Goal: Task Accomplishment & Management: Use online tool/utility

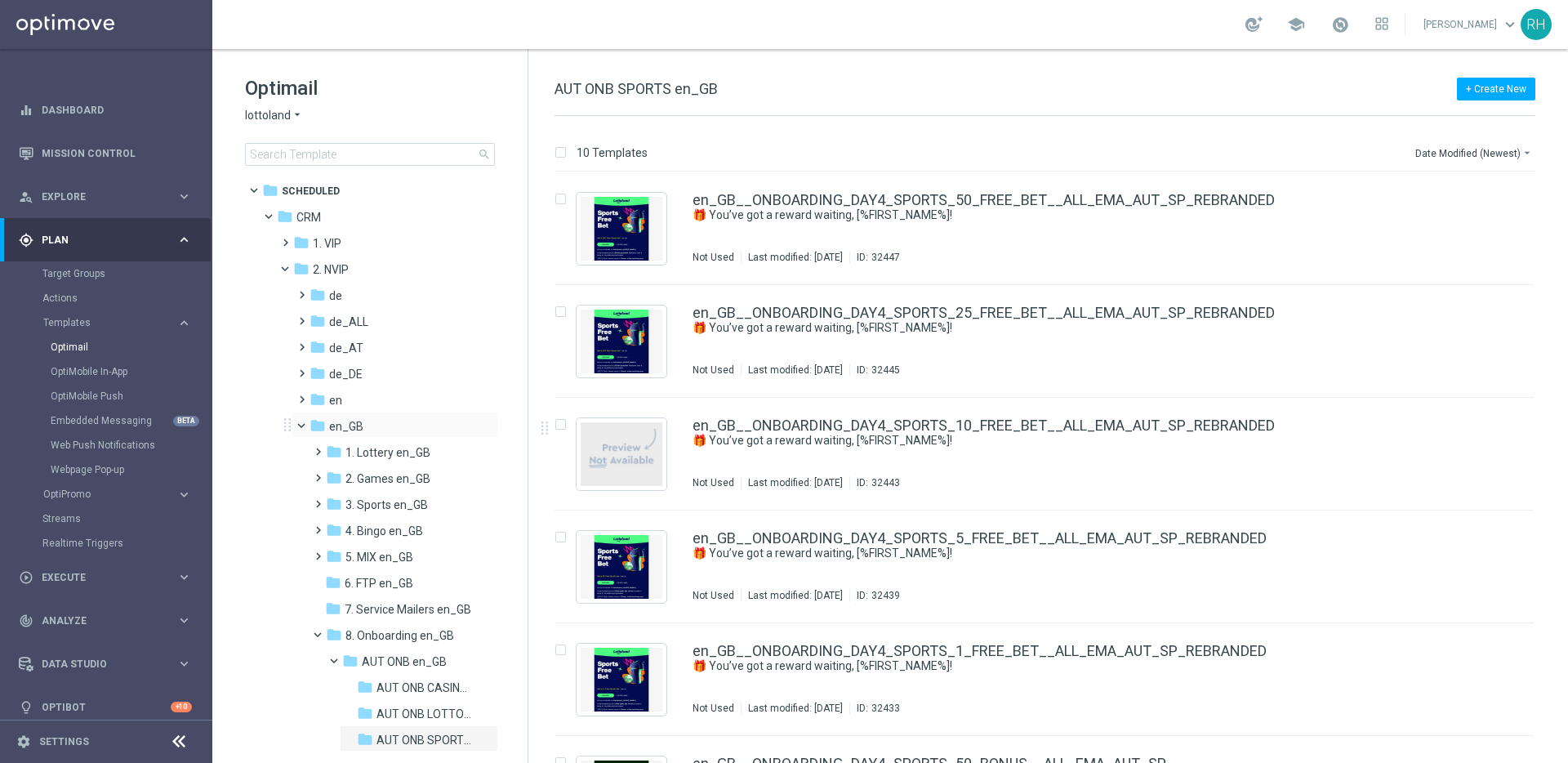
click at [307, 434] on div "folder en_GB more_vert" at bounding box center [394, 425] width 207 height 26
click at [335, 247] on span "1. VIP" at bounding box center [326, 243] width 29 height 15
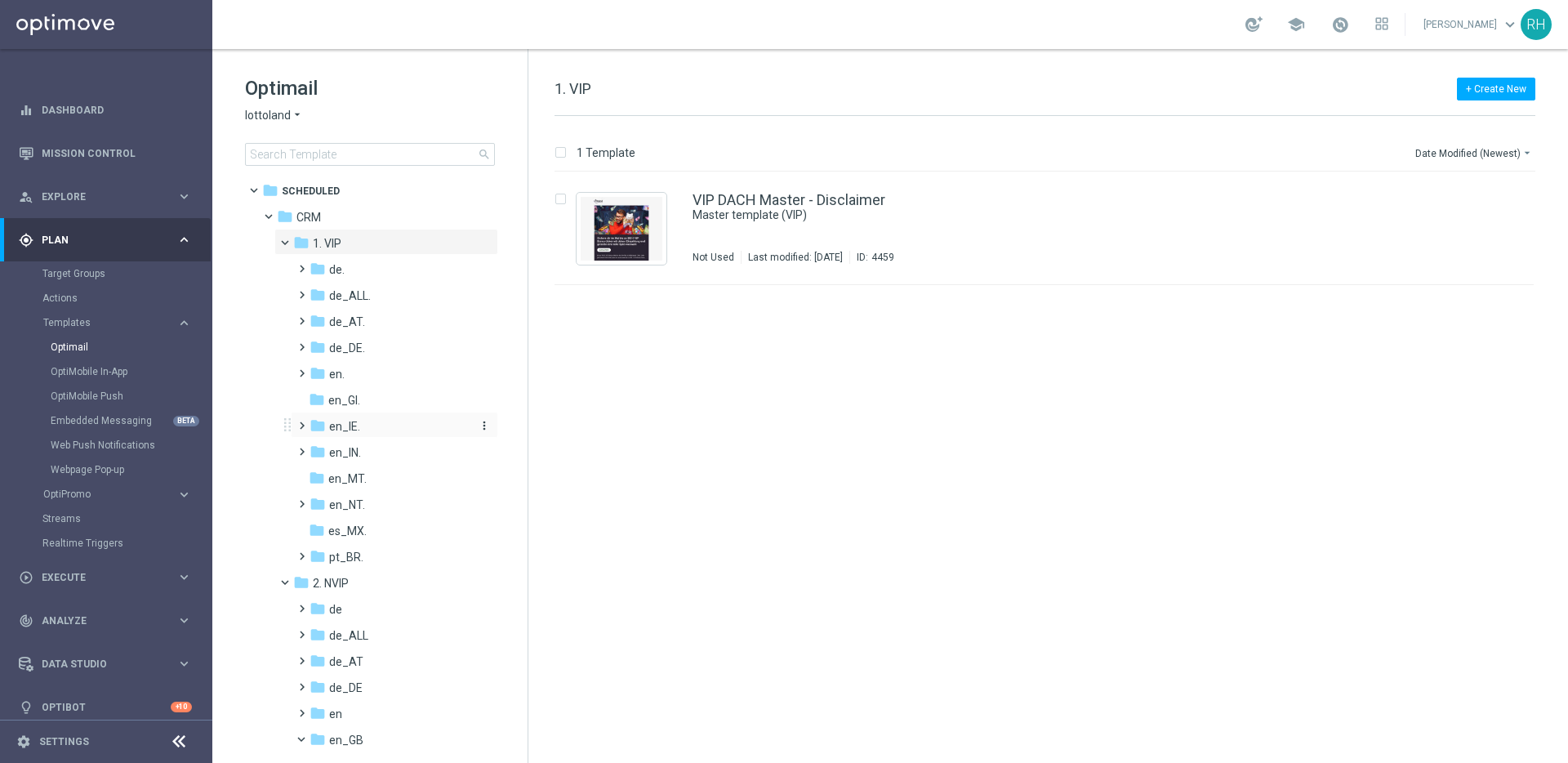
click at [310, 420] on icon "folder" at bounding box center [318, 425] width 17 height 17
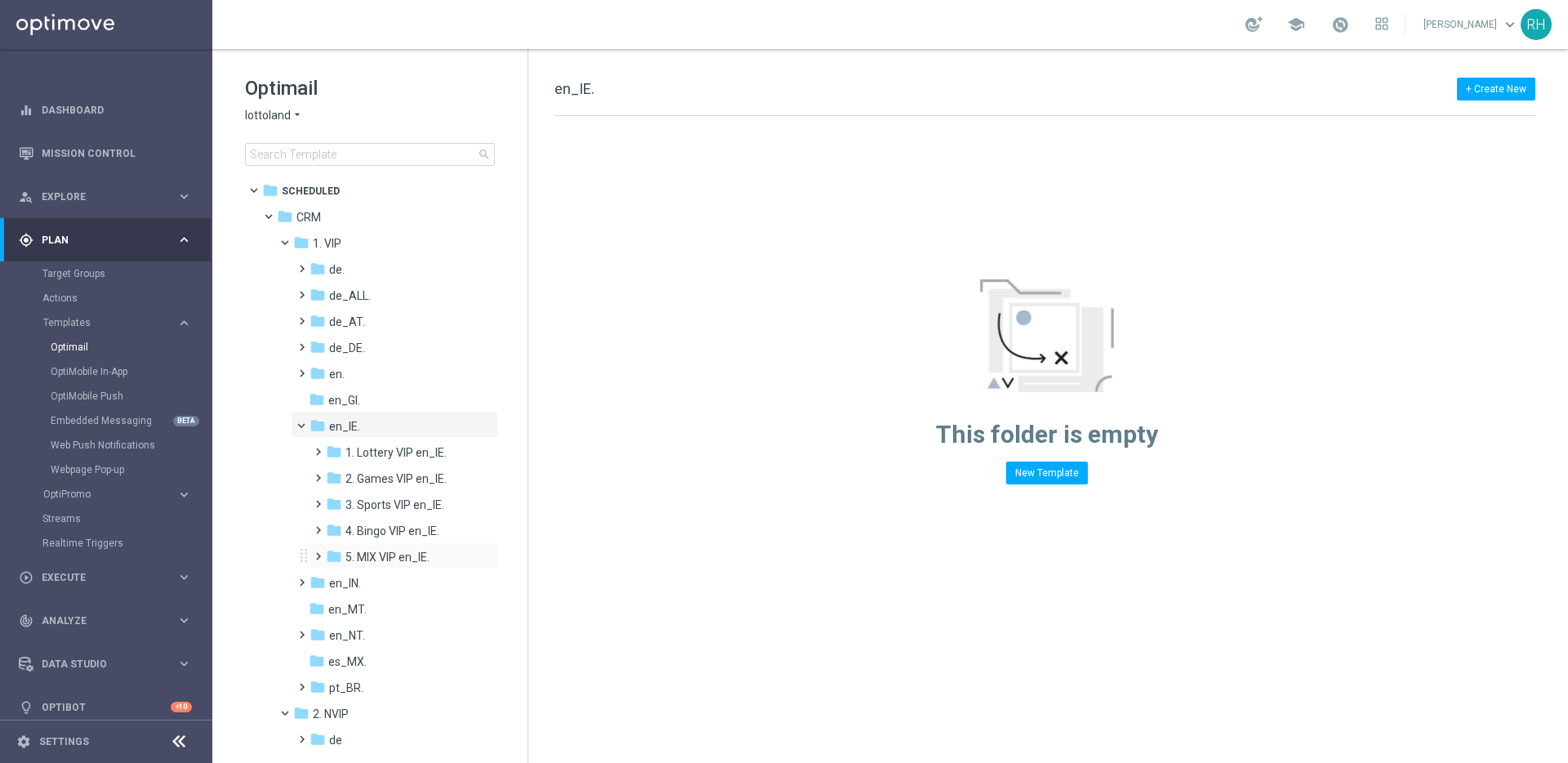
click at [316, 551] on span at bounding box center [314, 550] width 7 height 7
click at [380, 606] on span "TAC MIX VIP en_IE." at bounding box center [410, 609] width 98 height 15
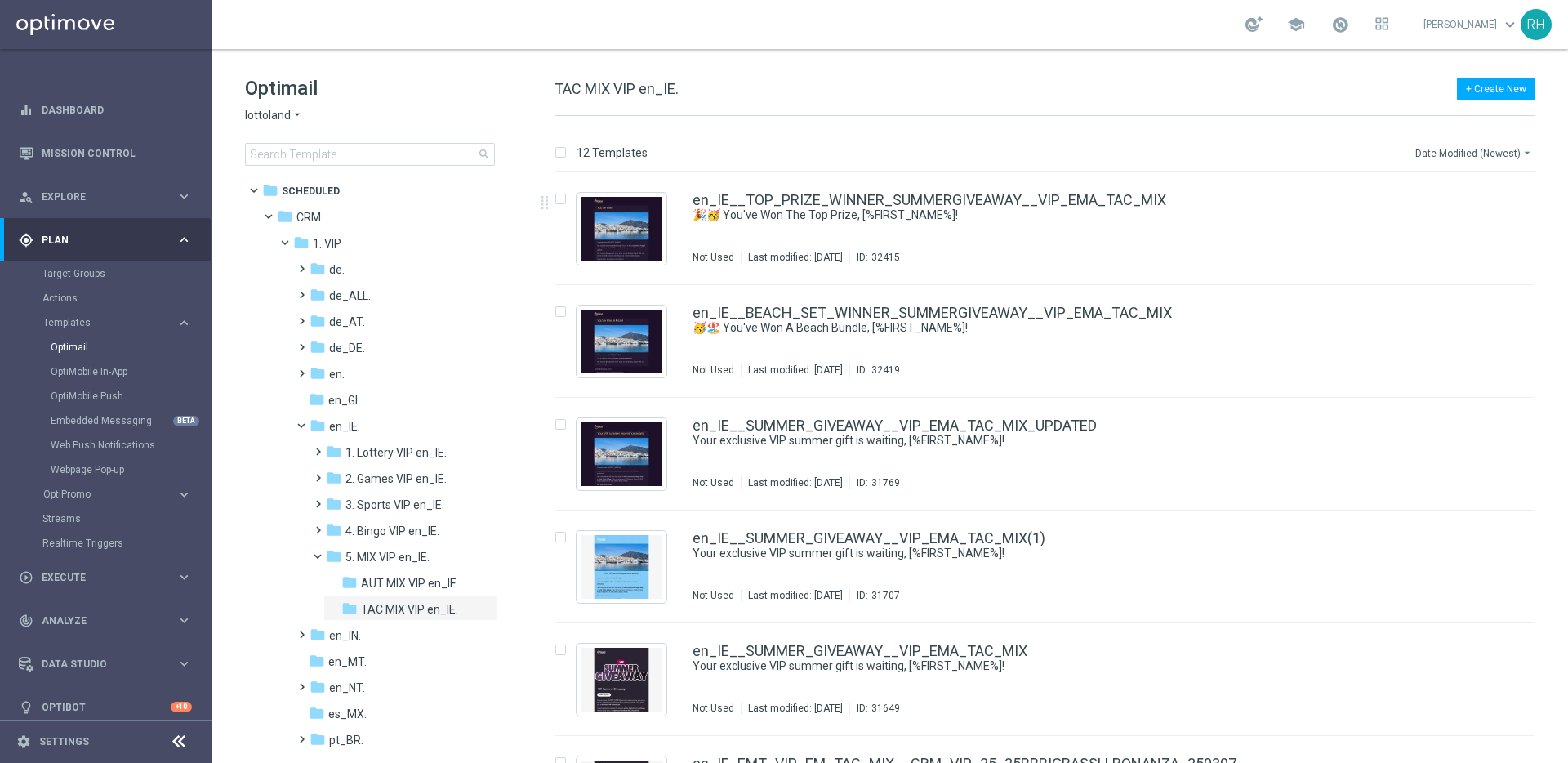
click at [1461, 153] on button "Date Modified (Newest) arrow_drop_down" at bounding box center [1475, 152] width 122 height 20
click at [1481, 221] on span "Date Modified (Newest)" at bounding box center [1473, 225] width 110 height 11
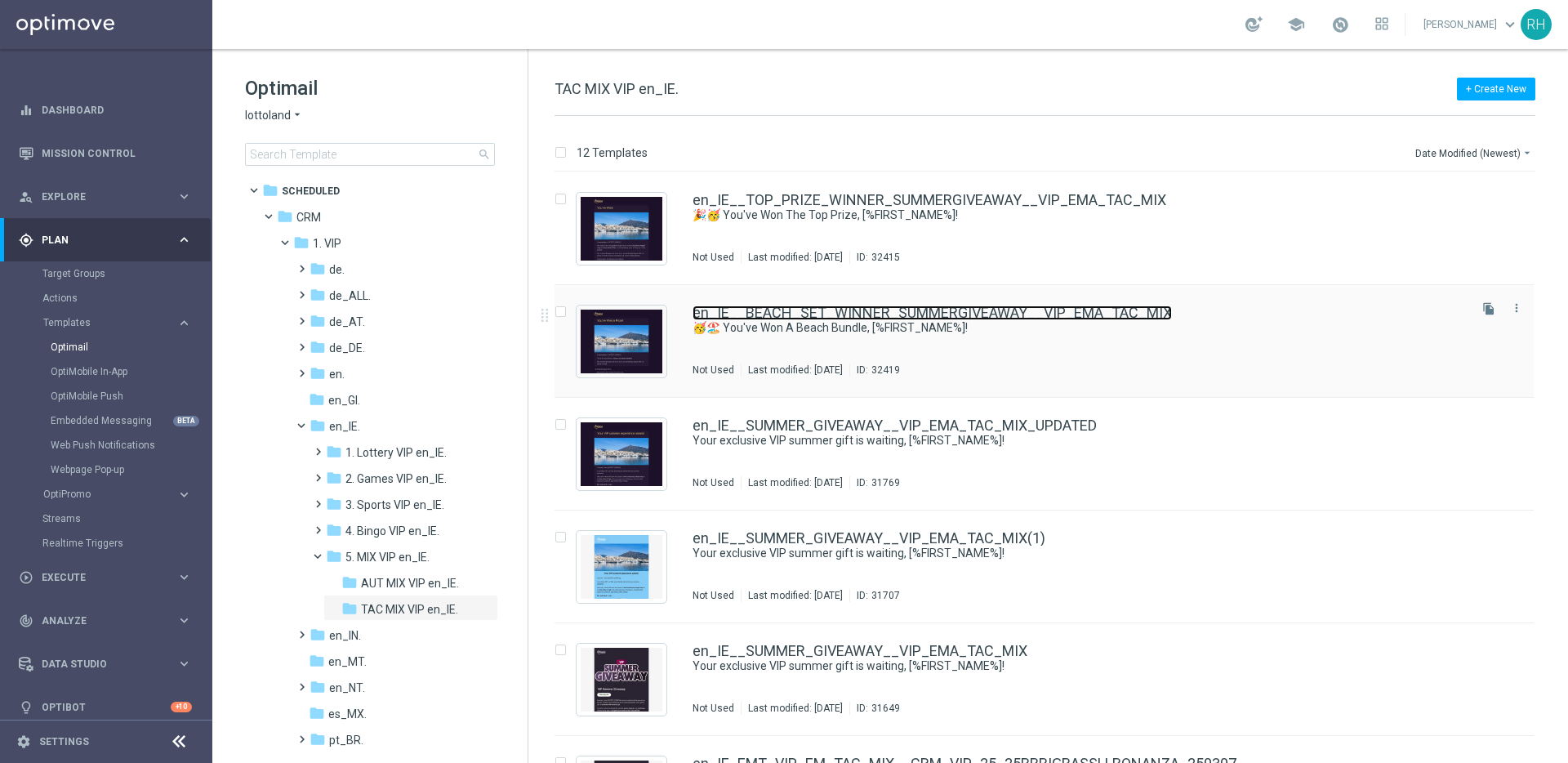
click at [969, 319] on link "en_IE__BEACH_SET_WINNER_SUMMERGIVEAWAY__VIP_EMA_TAC_MIX" at bounding box center [932, 313] width 480 height 15
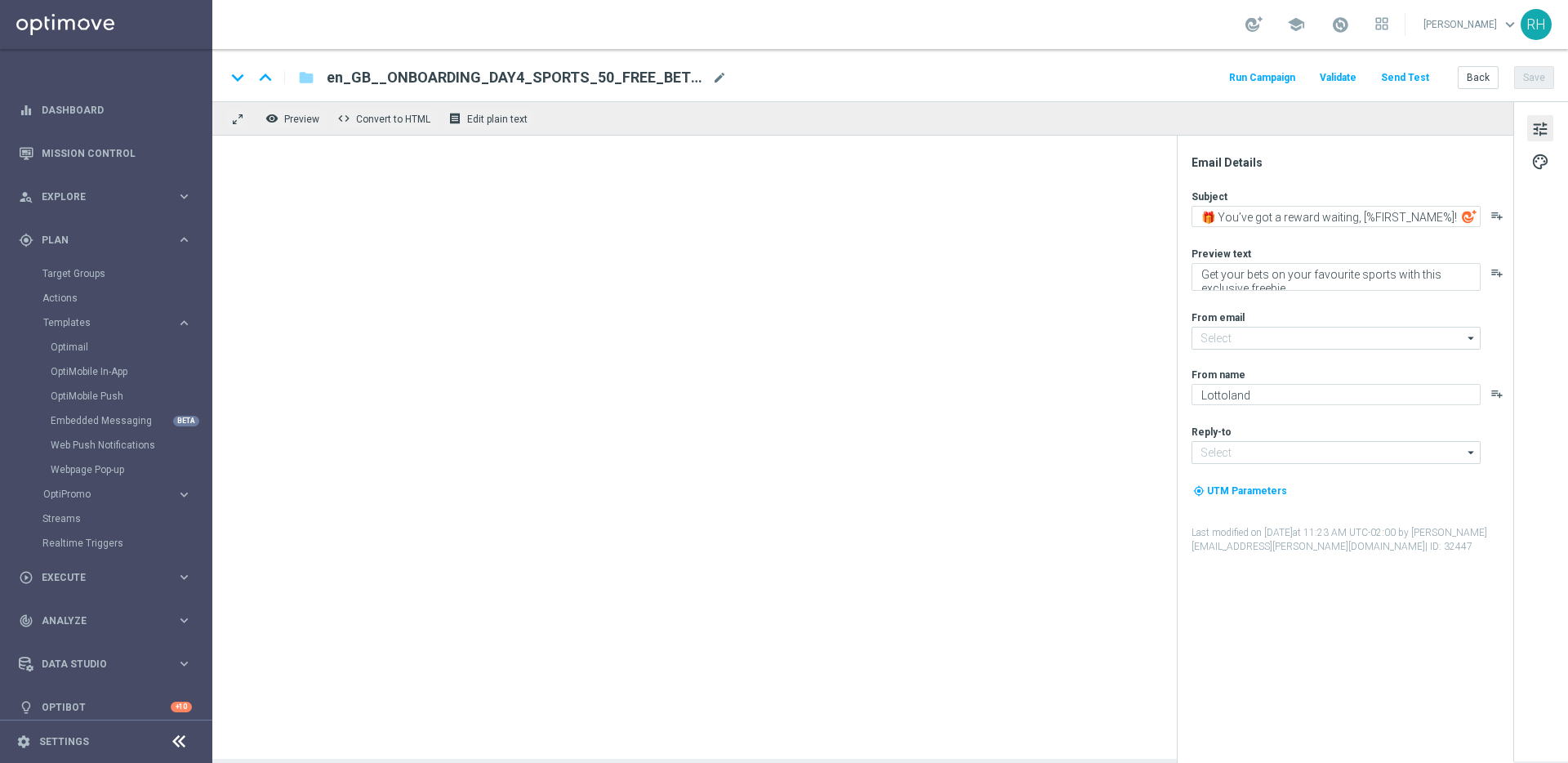
type input "[EMAIL_ADDRESS][DOMAIN_NAME]"
type textarea "🥳🏖️ You've Won A Beach Bundle, [%FIRST_NAME%]!"
type textarea "Including a parasol, picnic blanket and coolbag!"
type input "vip_ie@lottoland.com"
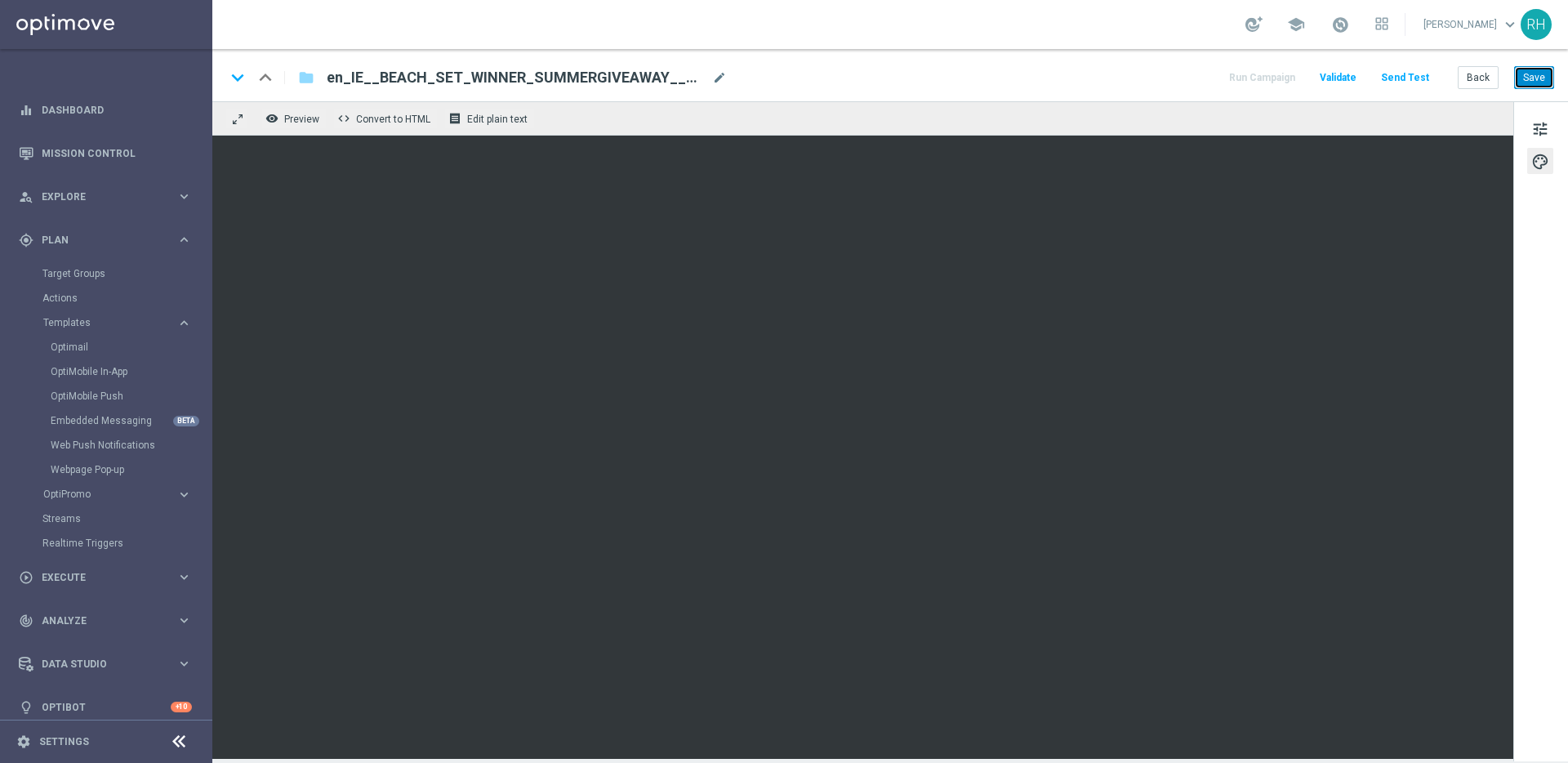
click at [1539, 71] on button "Save" at bounding box center [1534, 78] width 40 height 23
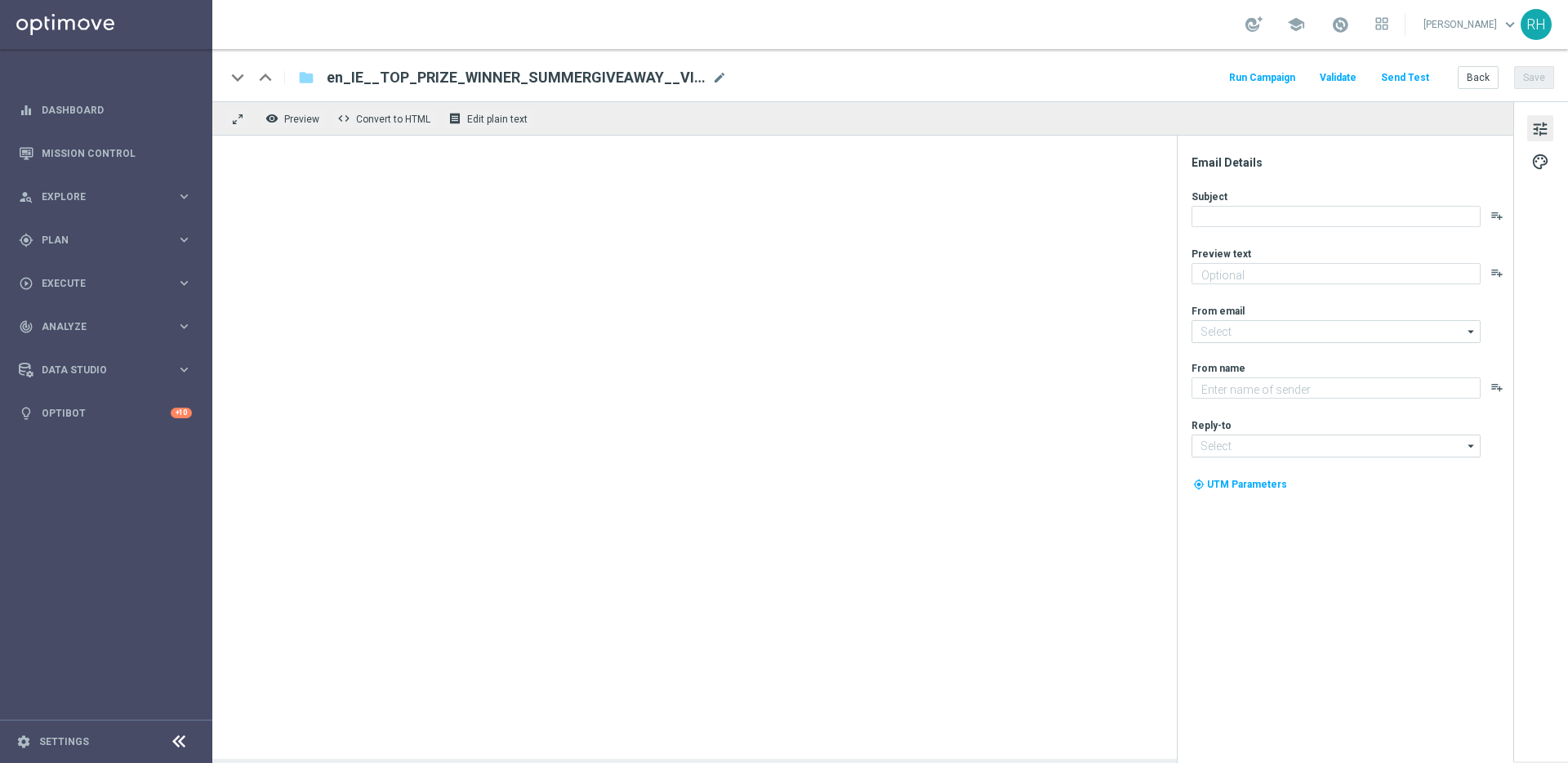
type textarea "A Luxurious 3-night stay at a 5-star Hotel & Spa"
type input "[EMAIL_ADDRESS][DOMAIN_NAME]"
type textarea "Lottoland"
type input "vip_ie@lottoland.com"
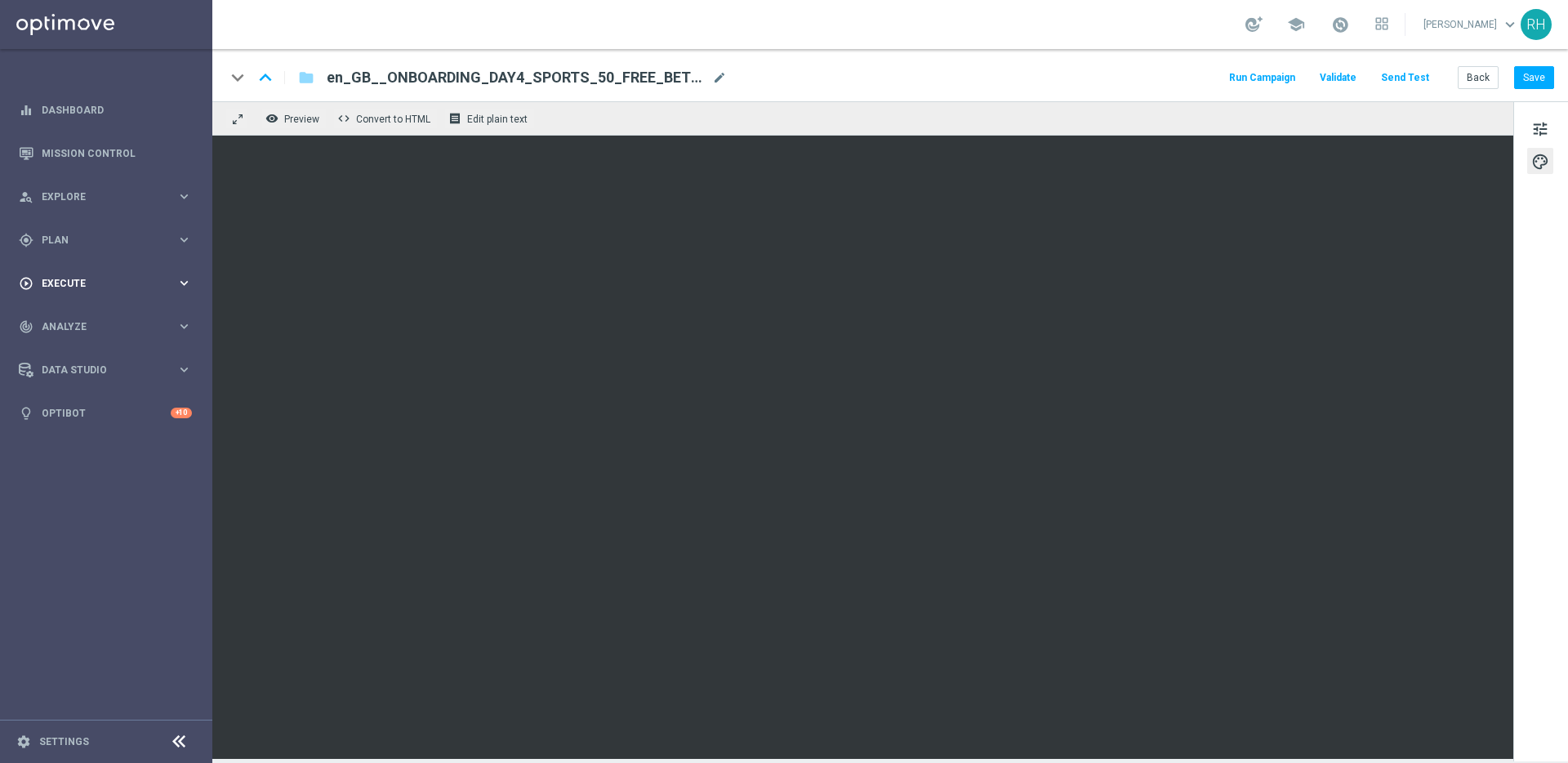
click at [104, 276] on div "play_circle_outline Execute" at bounding box center [98, 283] width 158 height 15
click at [95, 314] on link "Campaign Builder" at bounding box center [106, 317] width 127 height 13
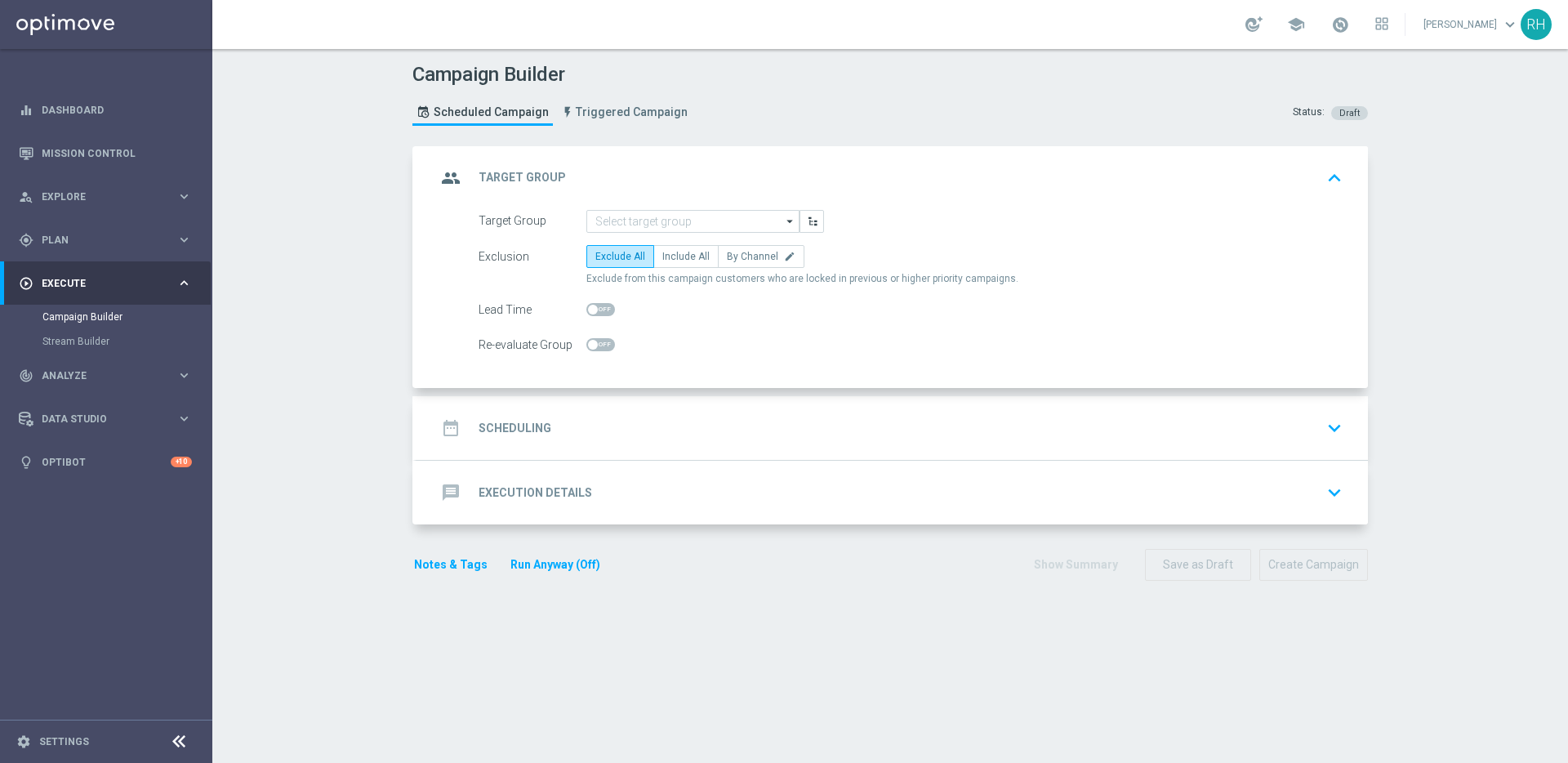
click at [1196, 70] on div "Campaign Builder Scheduled Campaign Triggered Campaign Status: Draft" at bounding box center [891, 97] width 980 height 75
click at [897, 82] on div "Campaign Builder Scheduled Campaign Triggered Campaign Status: Draft" at bounding box center [891, 97] width 980 height 75
click at [1116, 44] on div "school [PERSON_NAME] keyboard_arrow_down RH" at bounding box center [890, 24] width 1356 height 49
